Goal: Task Accomplishment & Management: Manage account settings

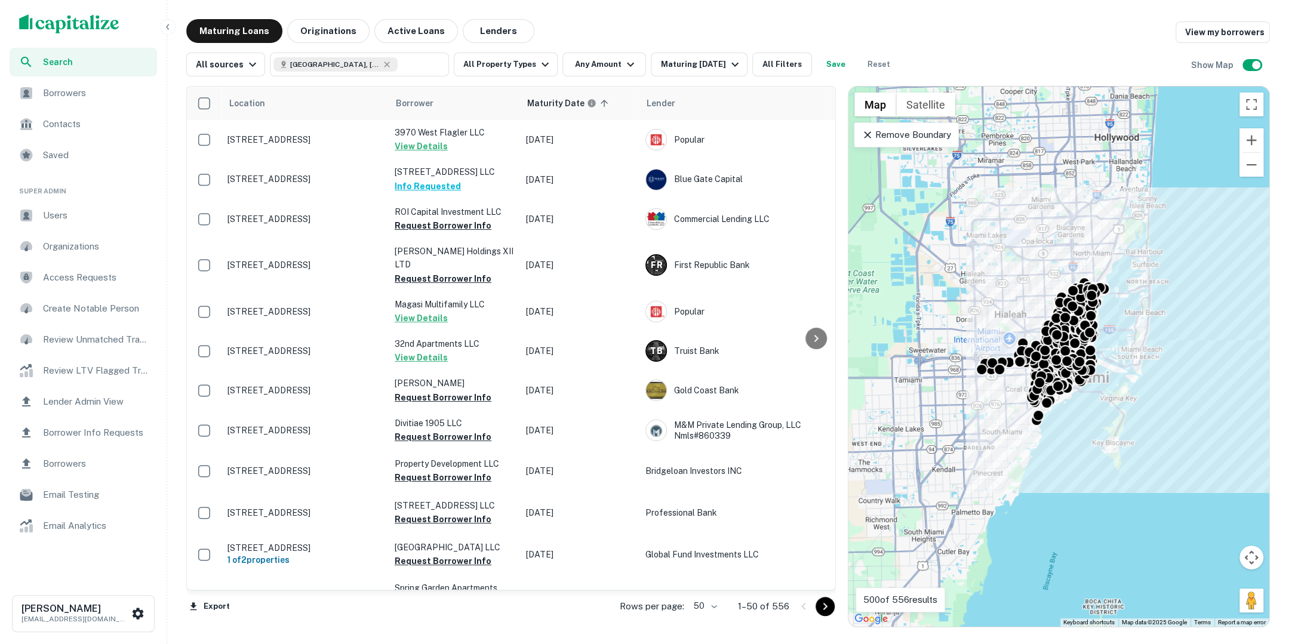
click at [99, 27] on img "scrollable content" at bounding box center [69, 23] width 100 height 19
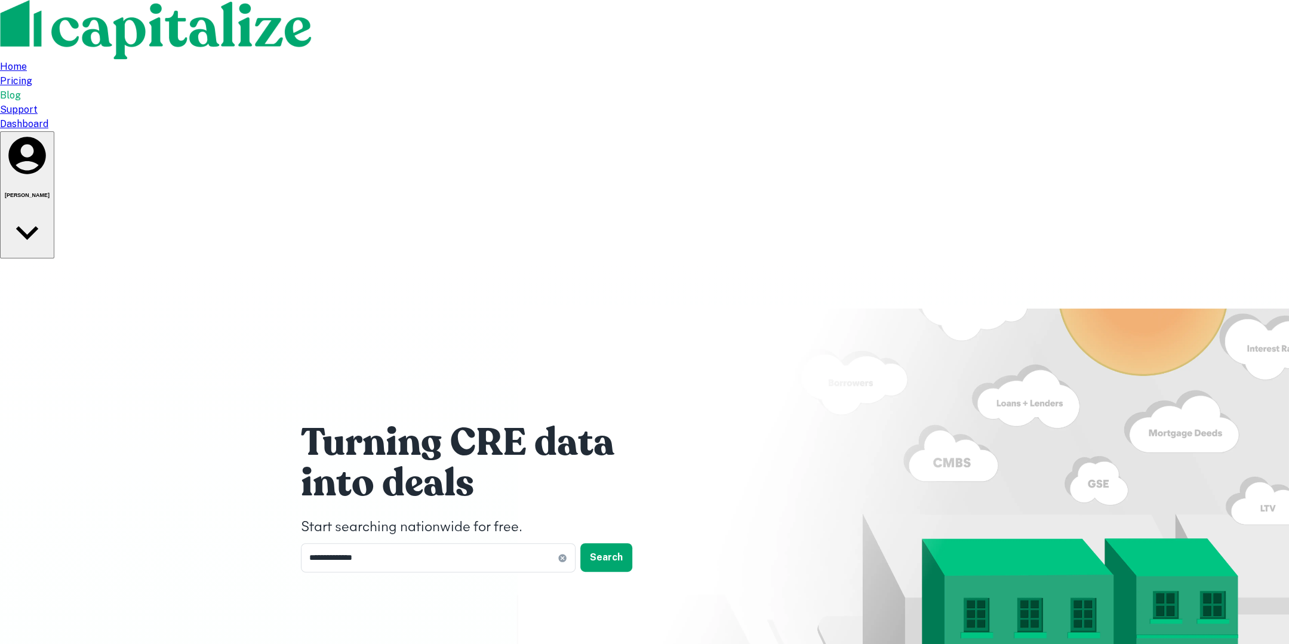
click at [50, 210] on icon "button" at bounding box center [27, 232] width 45 height 45
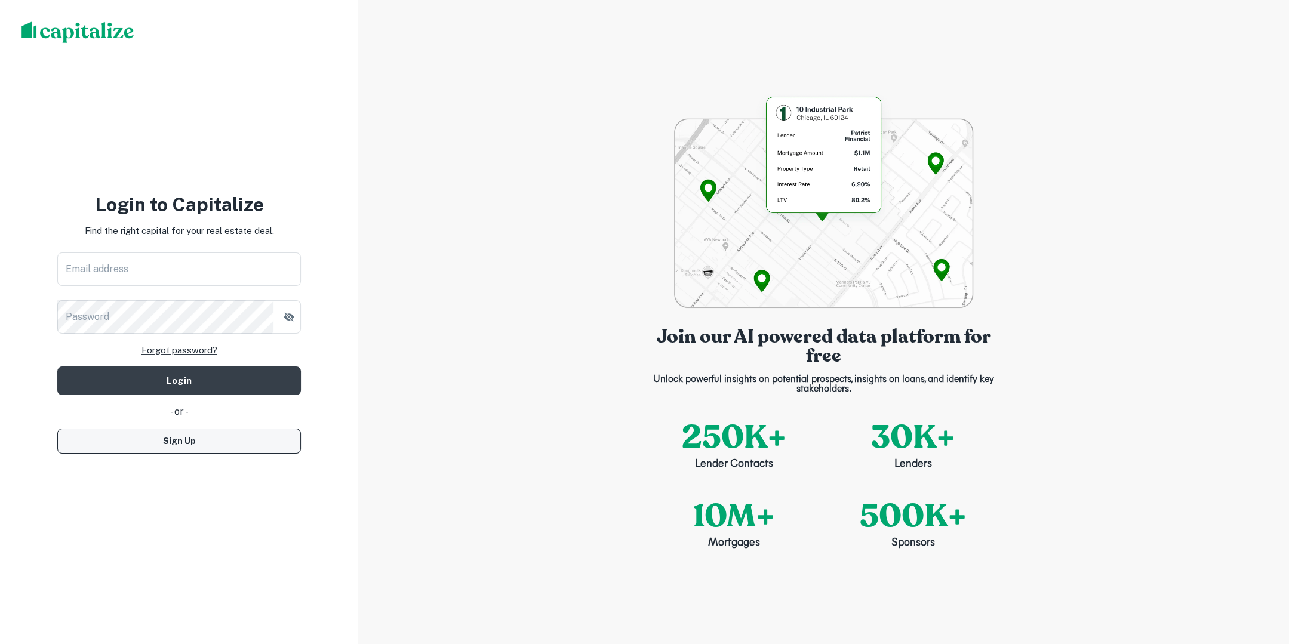
click at [216, 447] on button "Sign Up" at bounding box center [179, 441] width 244 height 25
select select "**"
